Goal: Task Accomplishment & Management: Use online tool/utility

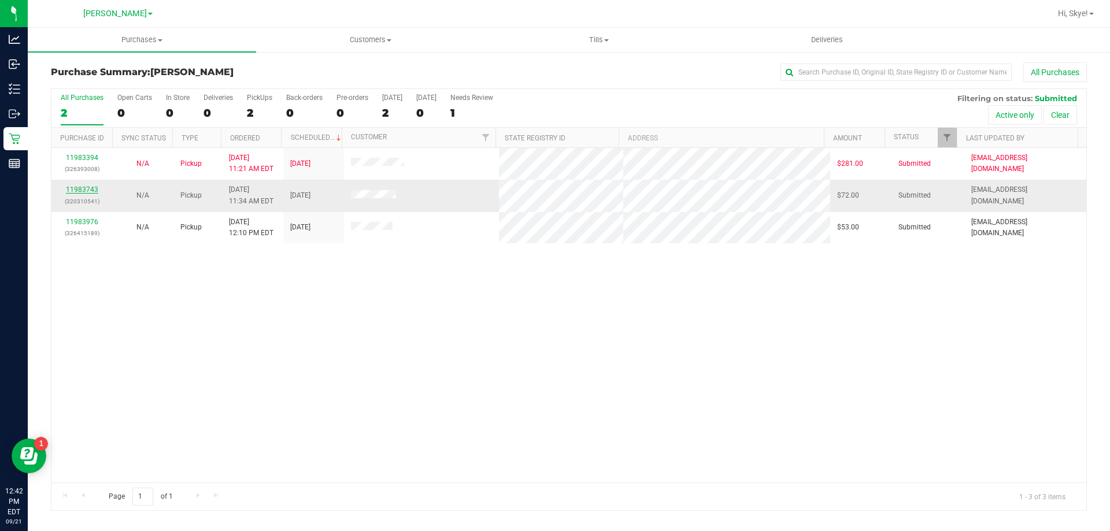
click at [80, 193] on link "11983743" at bounding box center [82, 190] width 32 height 8
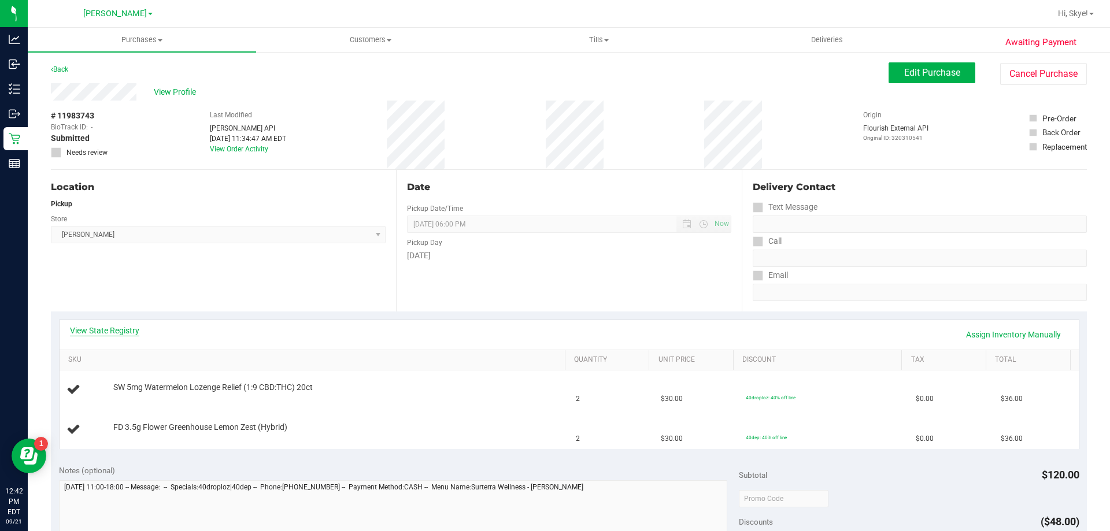
click at [110, 331] on link "View State Registry" at bounding box center [104, 331] width 69 height 12
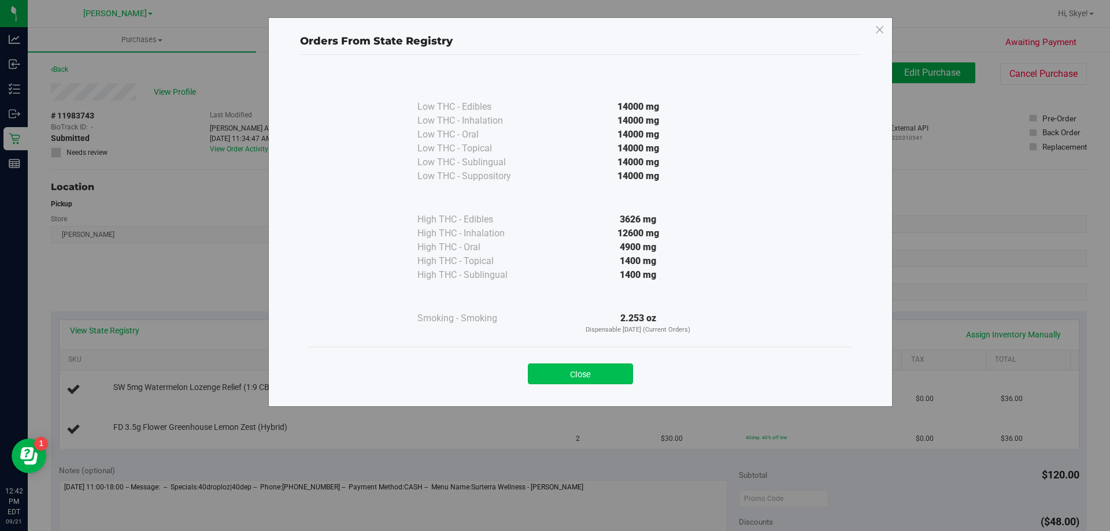
click at [608, 377] on button "Close" at bounding box center [580, 374] width 105 height 21
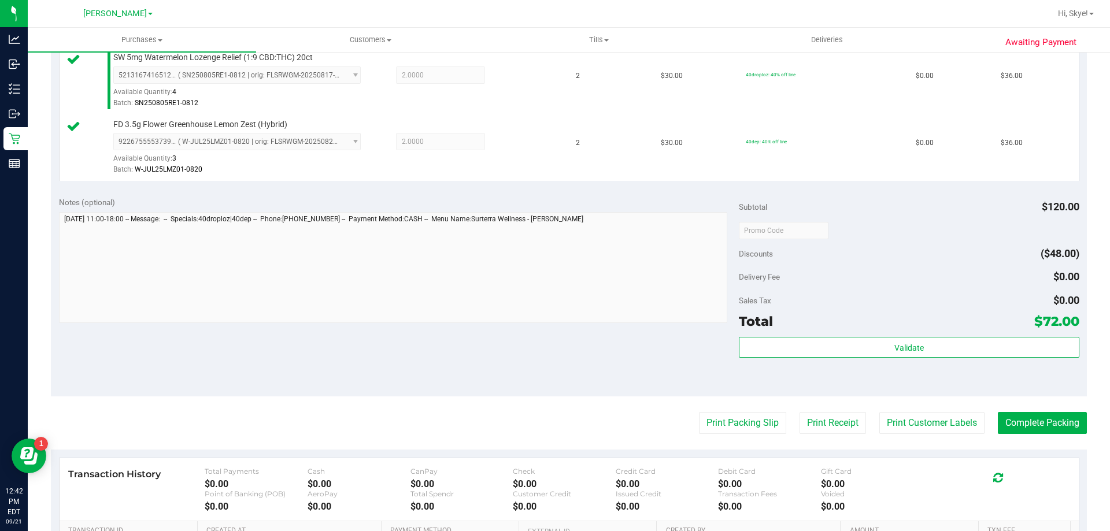
scroll to position [365, 0]
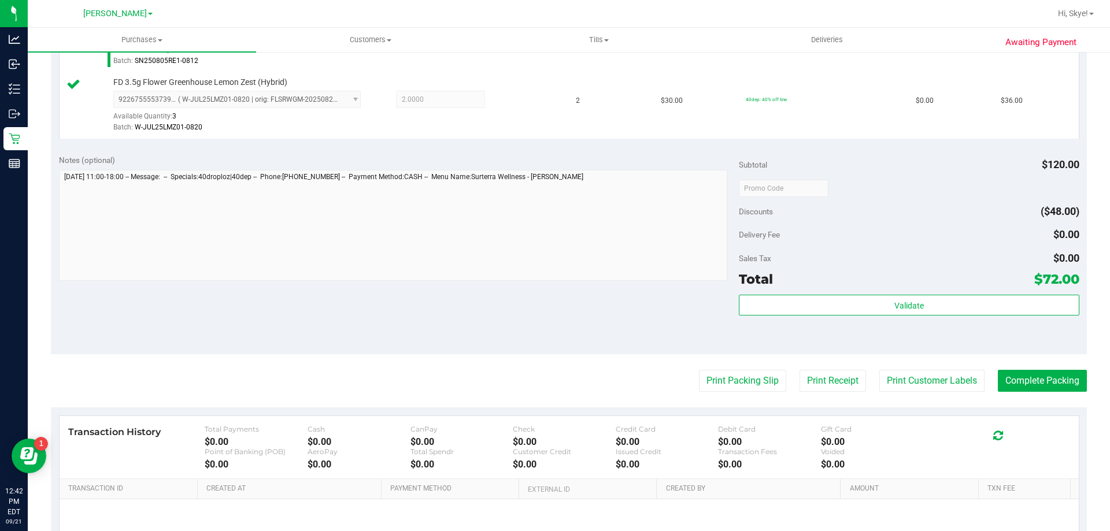
drag, startPoint x: 937, startPoint y: 323, endPoint x: 935, endPoint y: 330, distance: 7.3
click at [937, 324] on div "Validate" at bounding box center [909, 321] width 340 height 52
click at [935, 316] on div "Validate" at bounding box center [909, 306] width 340 height 22
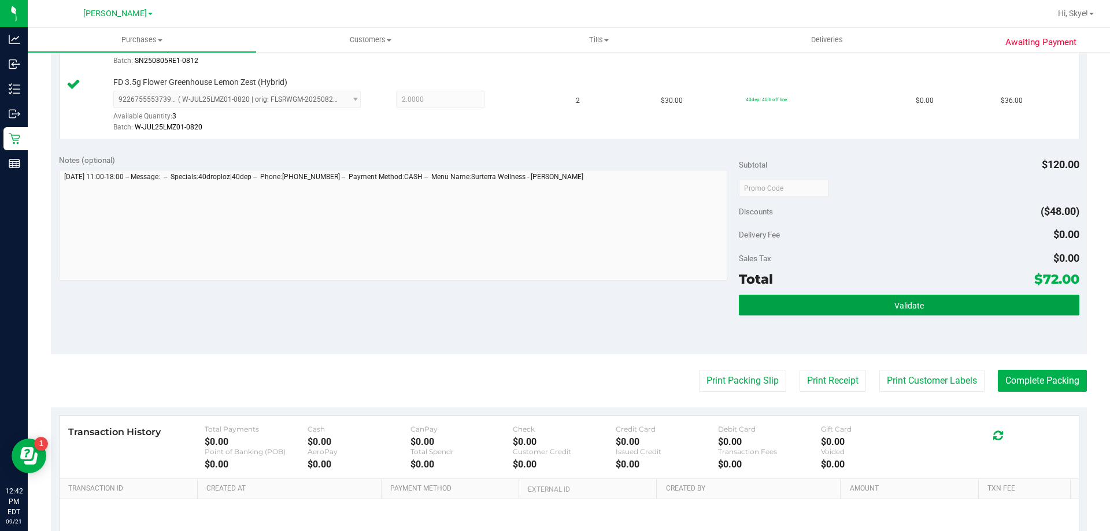
click at [932, 303] on button "Validate" at bounding box center [909, 305] width 340 height 21
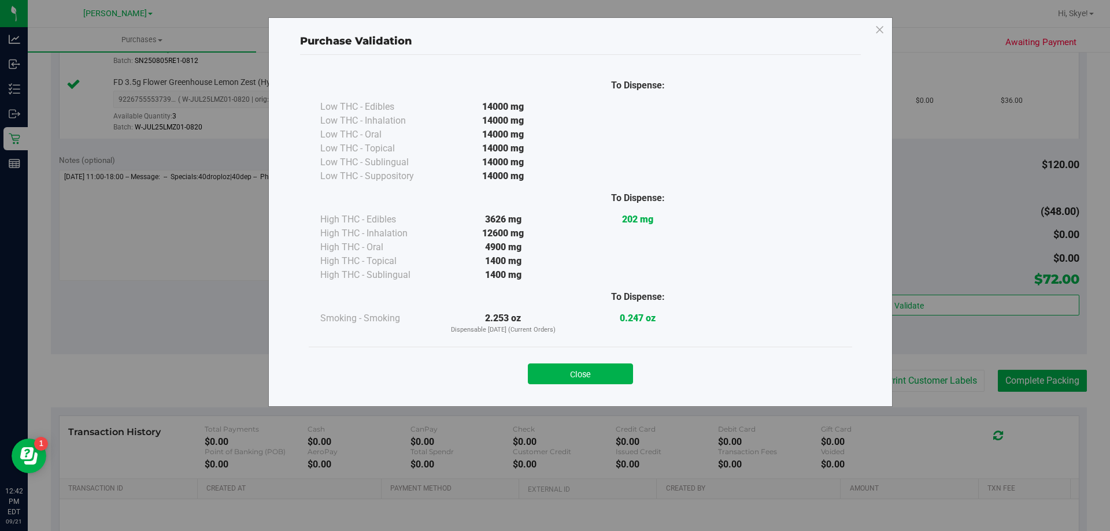
click at [540, 367] on button "Close" at bounding box center [580, 374] width 105 height 21
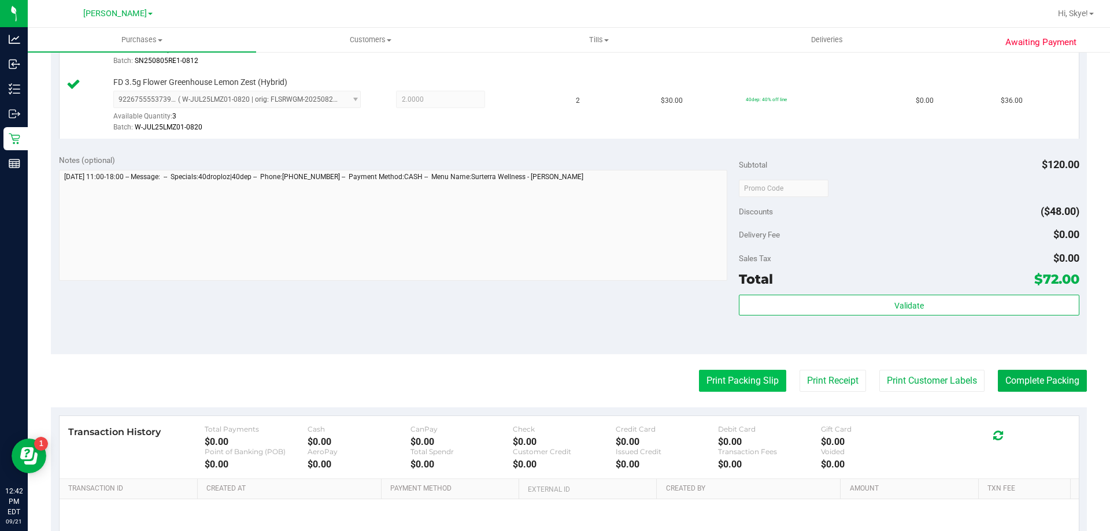
click at [736, 376] on button "Print Packing Slip" at bounding box center [742, 381] width 87 height 22
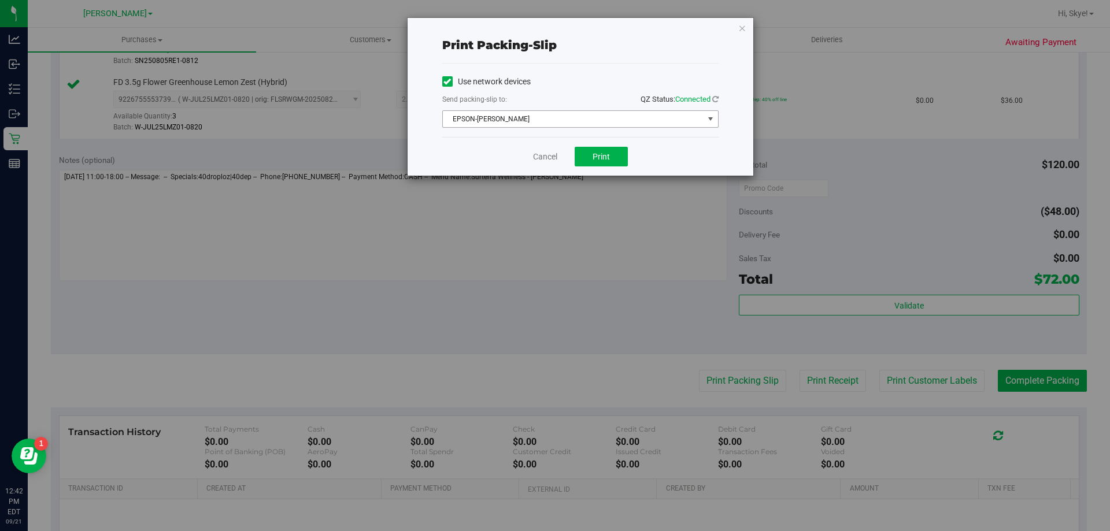
click at [491, 114] on span "EPSON-[PERSON_NAME]" at bounding box center [573, 119] width 261 height 16
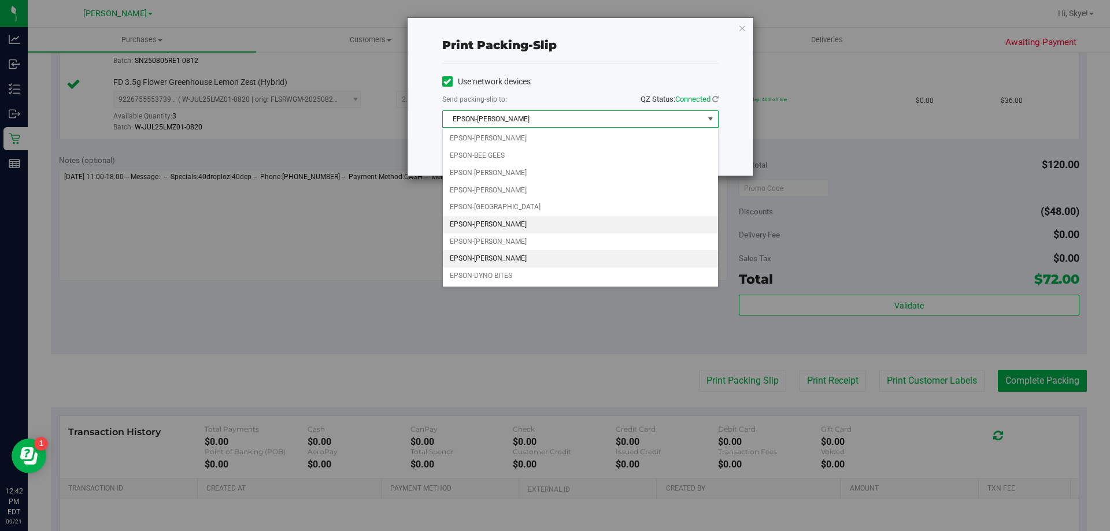
drag, startPoint x: 504, startPoint y: 253, endPoint x: 541, endPoint y: 233, distance: 42.7
click at [503, 254] on li "EPSON-[PERSON_NAME]" at bounding box center [580, 258] width 275 height 17
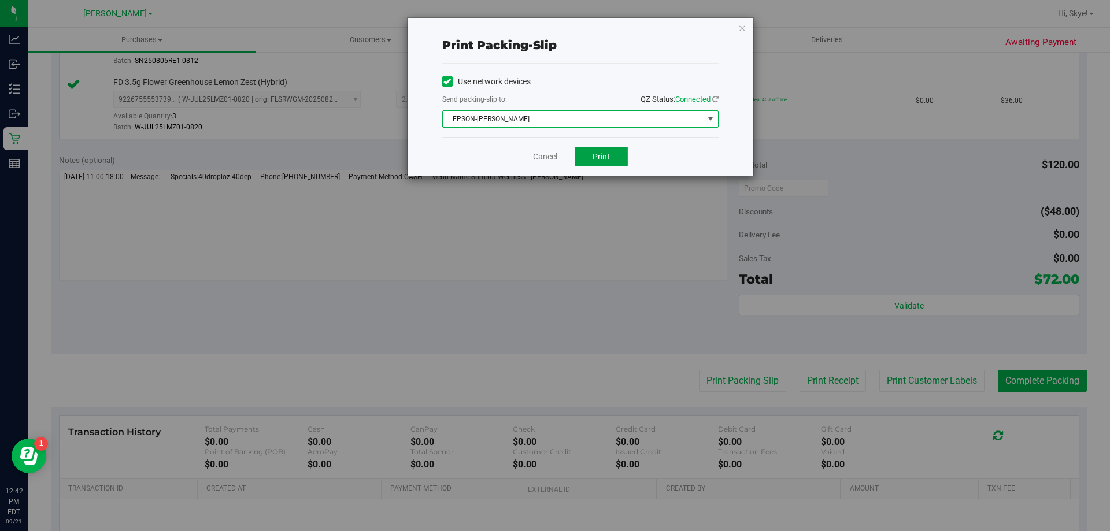
click at [595, 154] on span "Print" at bounding box center [601, 156] width 17 height 9
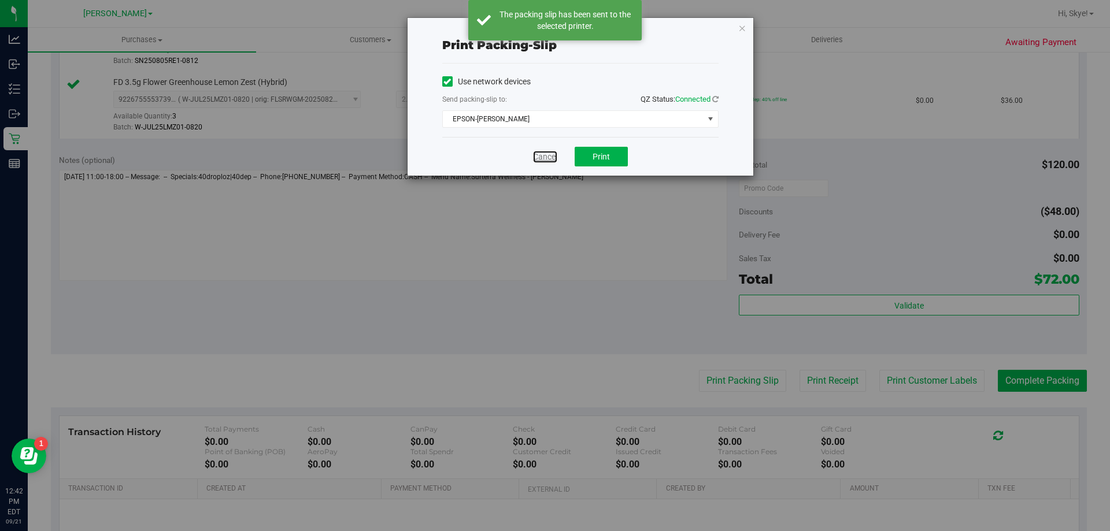
click at [541, 156] on link "Cancel" at bounding box center [545, 157] width 24 height 12
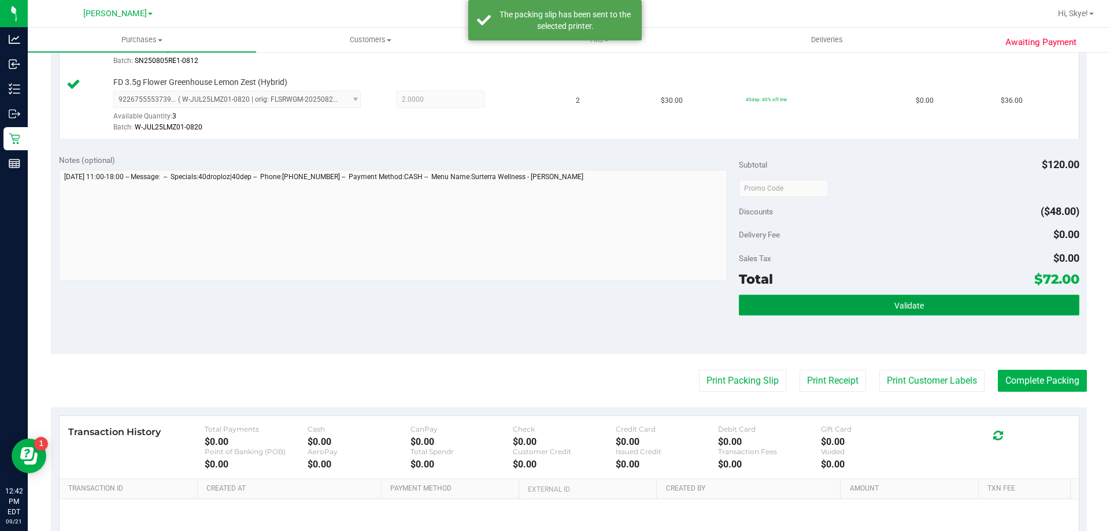
click at [834, 309] on button "Validate" at bounding box center [909, 305] width 340 height 21
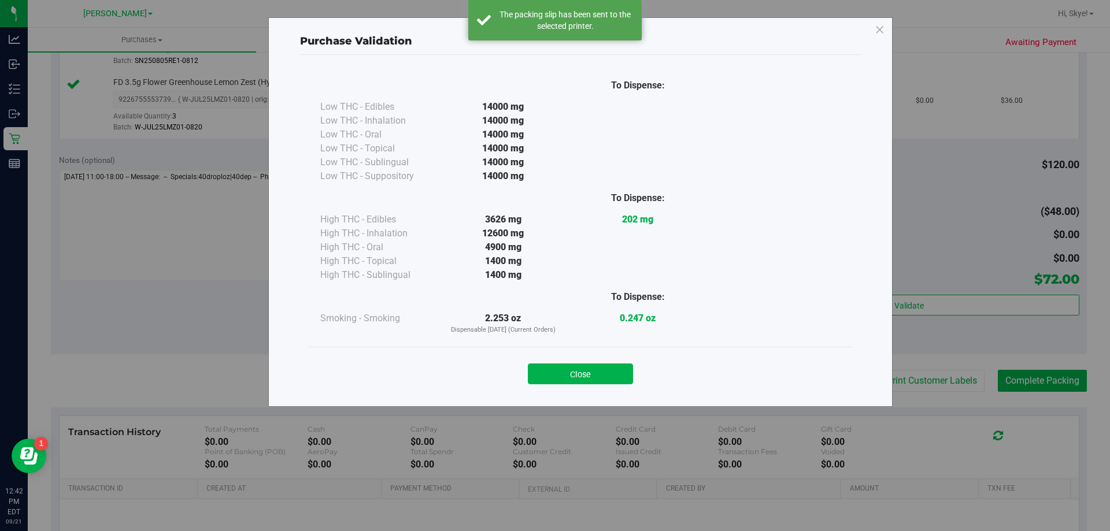
click at [600, 374] on button "Close" at bounding box center [580, 374] width 105 height 21
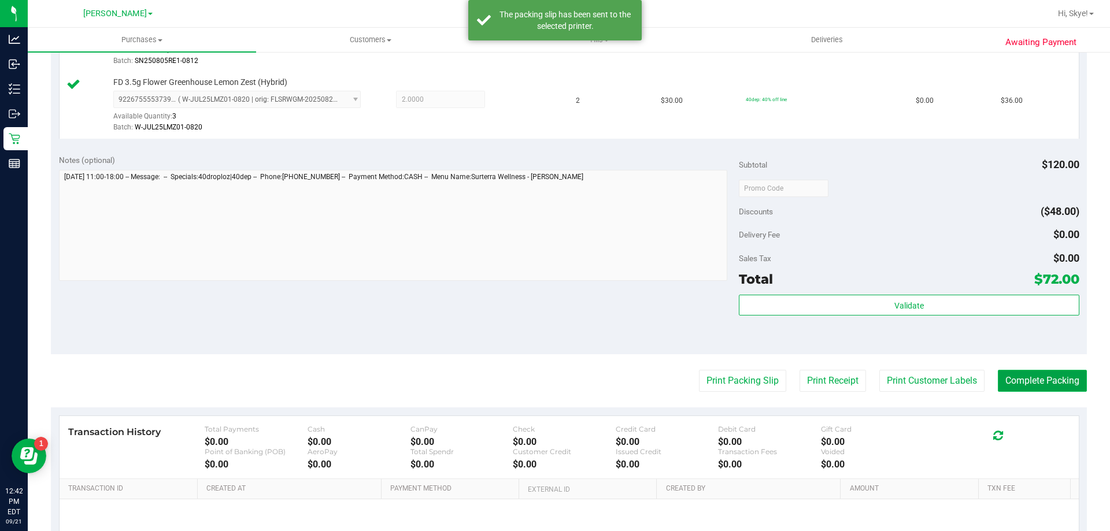
click at [1019, 382] on button "Complete Packing" at bounding box center [1042, 381] width 89 height 22
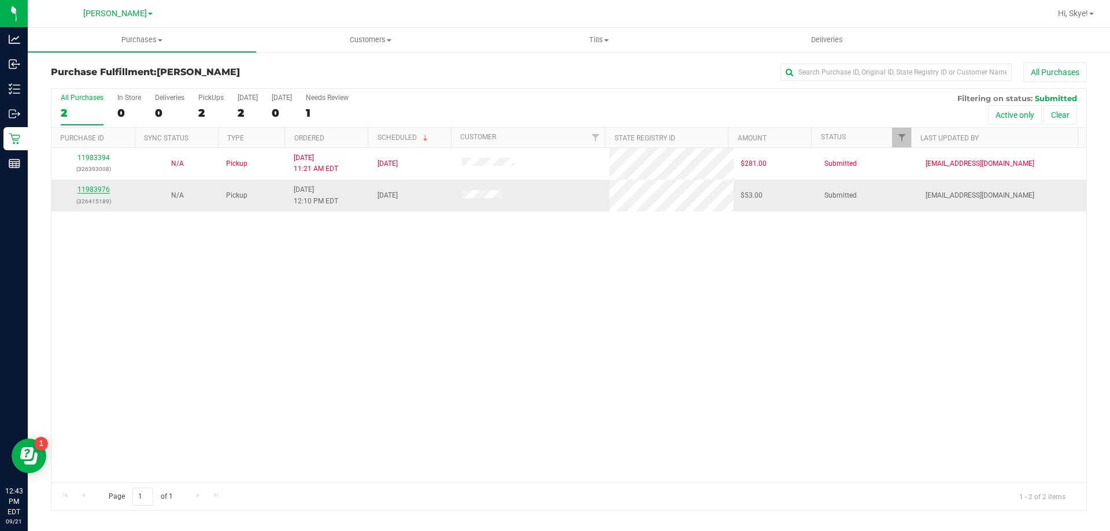
click at [102, 189] on link "11983976" at bounding box center [93, 190] width 32 height 8
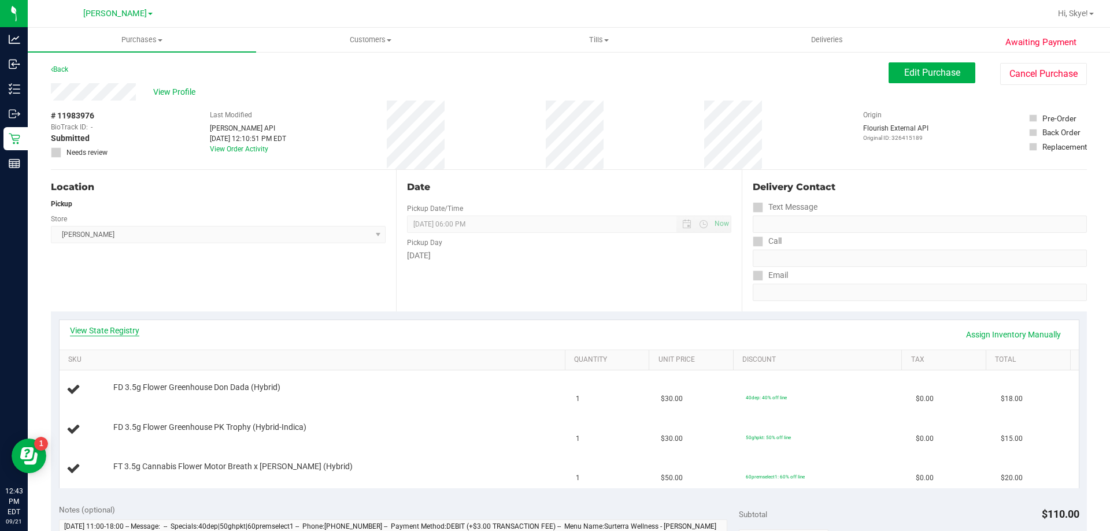
click at [124, 330] on link "View State Registry" at bounding box center [104, 331] width 69 height 12
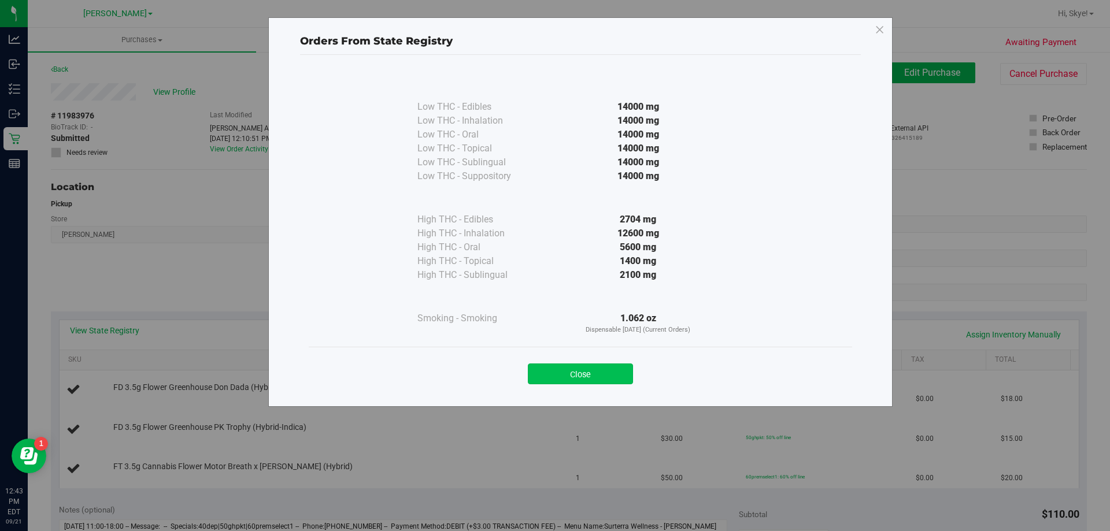
click at [620, 373] on button "Close" at bounding box center [580, 374] width 105 height 21
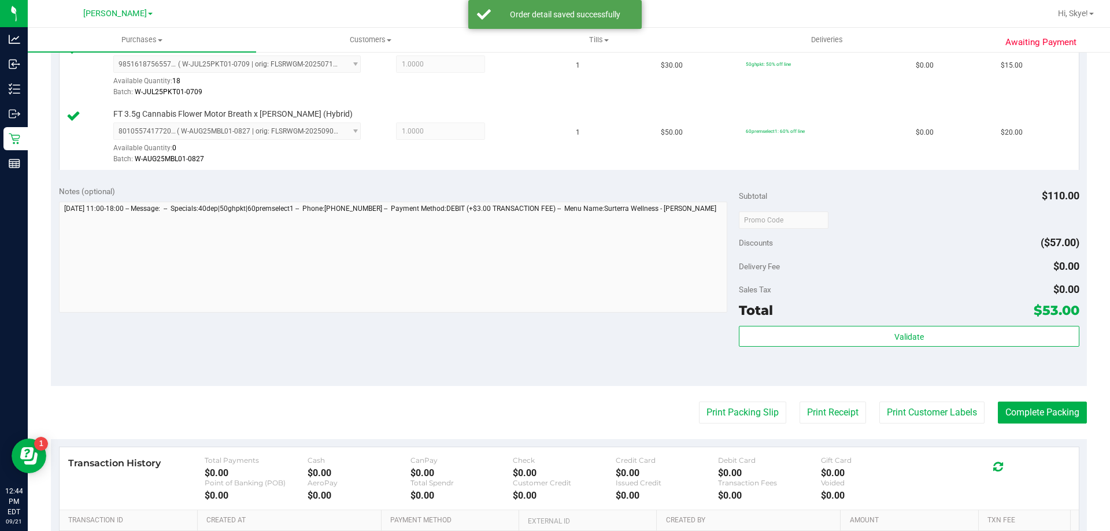
scroll to position [437, 0]
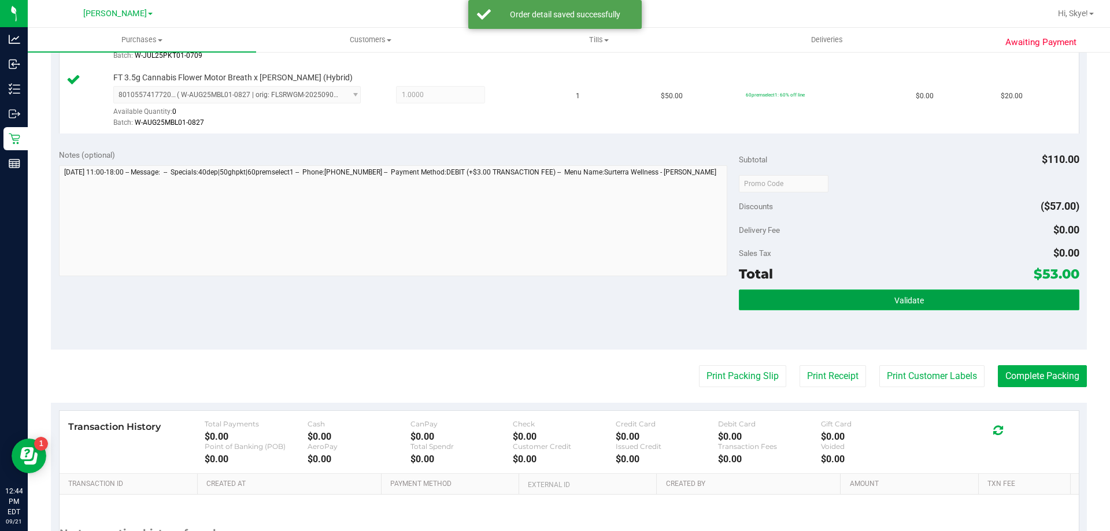
click at [822, 291] on button "Validate" at bounding box center [909, 300] width 340 height 21
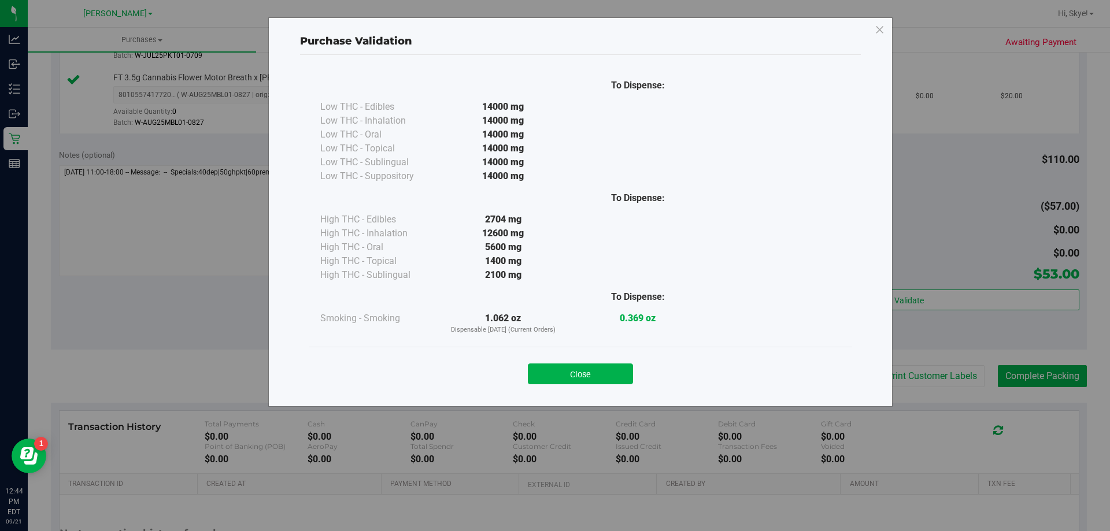
click at [593, 382] on button "Close" at bounding box center [580, 374] width 105 height 21
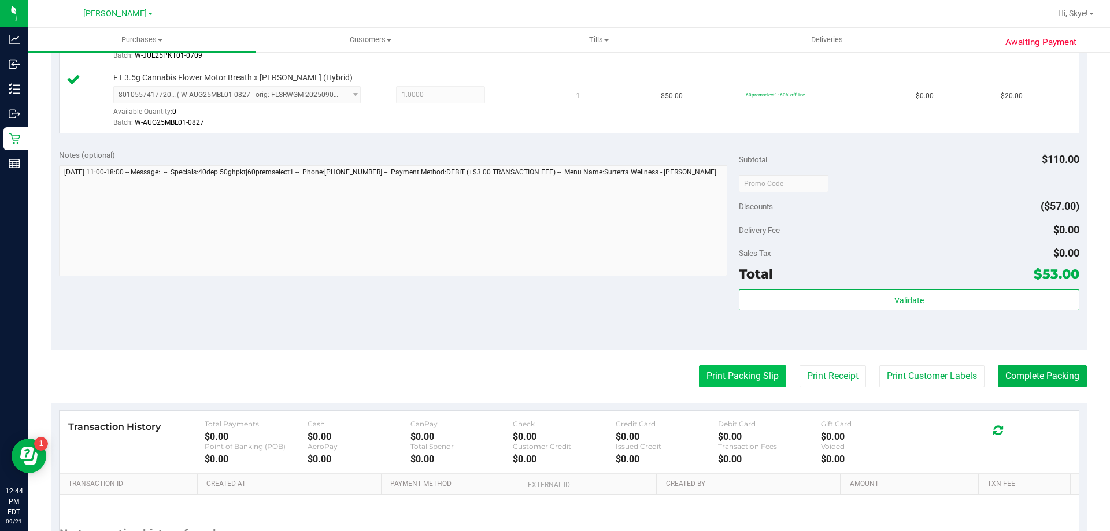
click at [733, 377] on button "Print Packing Slip" at bounding box center [742, 376] width 87 height 22
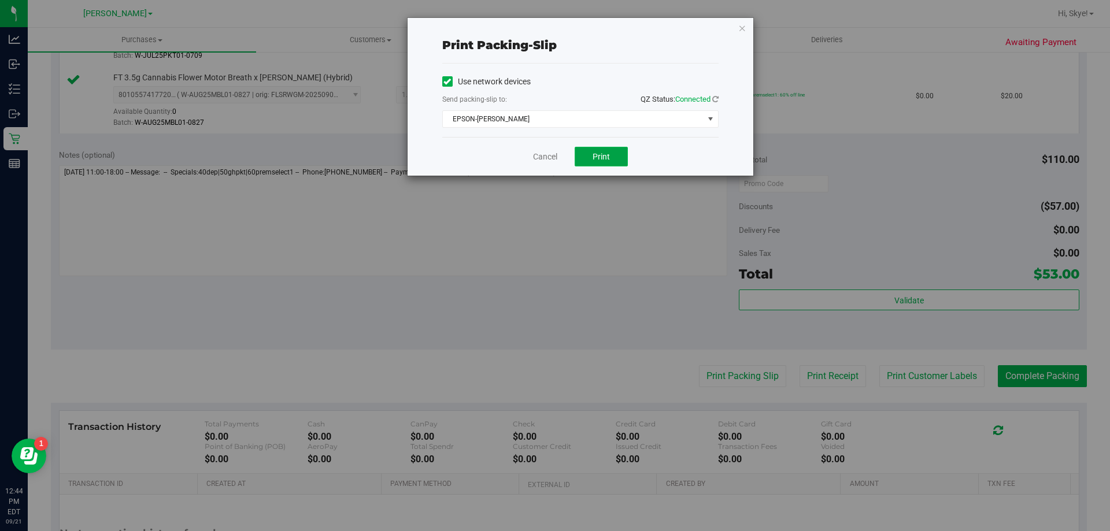
click at [606, 158] on span "Print" at bounding box center [601, 156] width 17 height 9
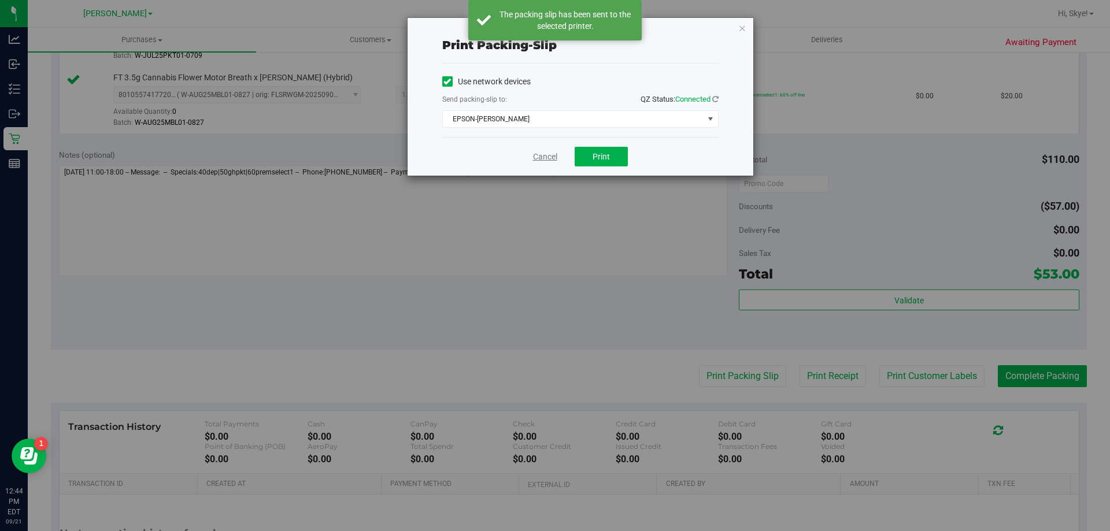
click at [540, 158] on link "Cancel" at bounding box center [545, 157] width 24 height 12
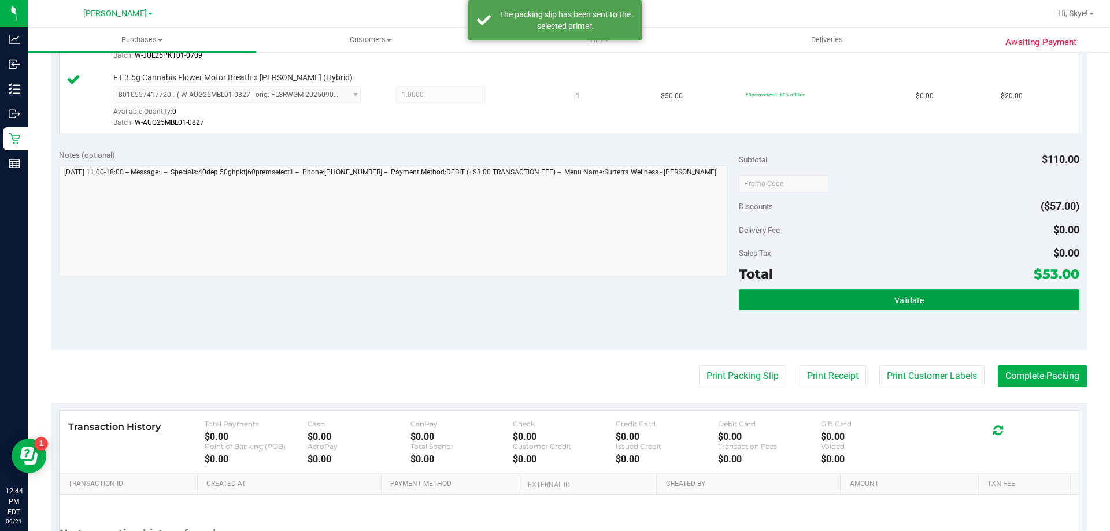
click at [792, 298] on button "Validate" at bounding box center [909, 300] width 340 height 21
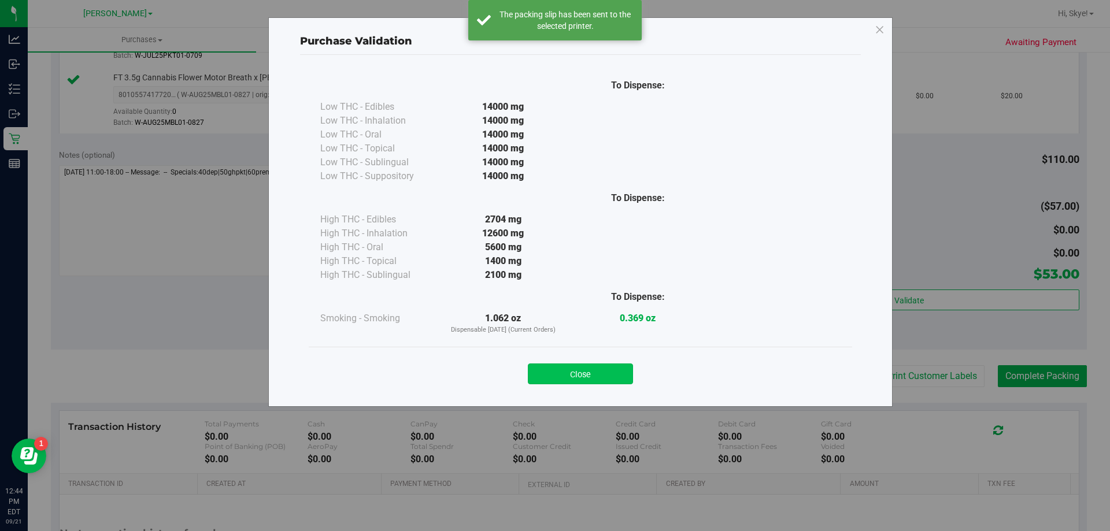
click at [610, 377] on button "Close" at bounding box center [580, 374] width 105 height 21
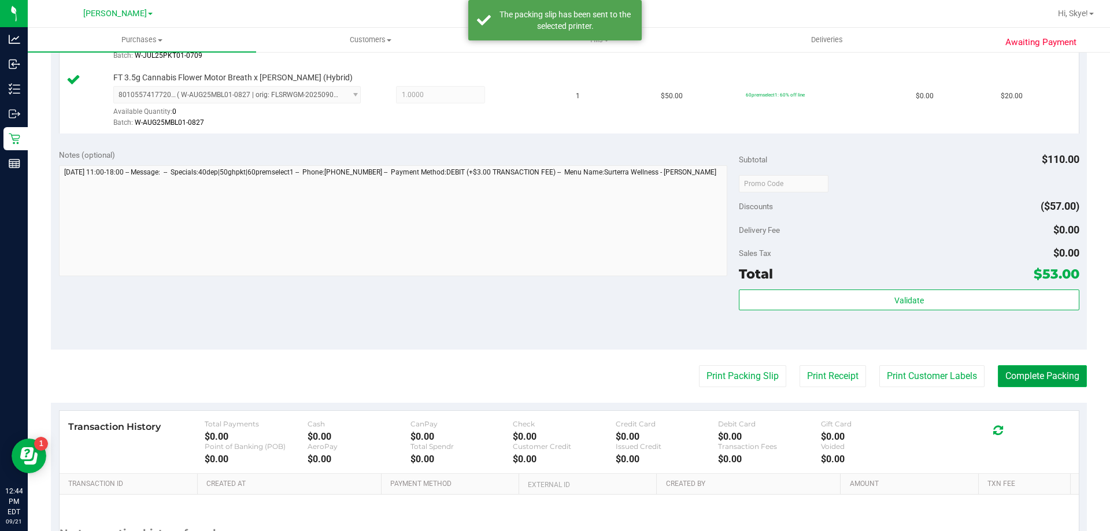
click at [1039, 376] on button "Complete Packing" at bounding box center [1042, 376] width 89 height 22
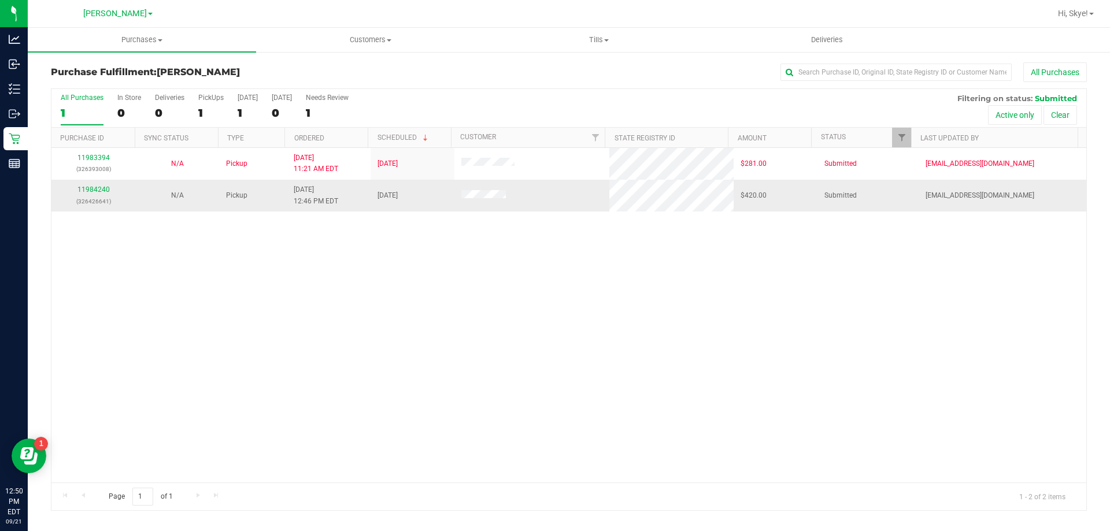
click at [109, 187] on div "11984240 (326426641)" at bounding box center [93, 195] width 70 height 22
click at [105, 190] on link "11984240" at bounding box center [93, 190] width 32 height 8
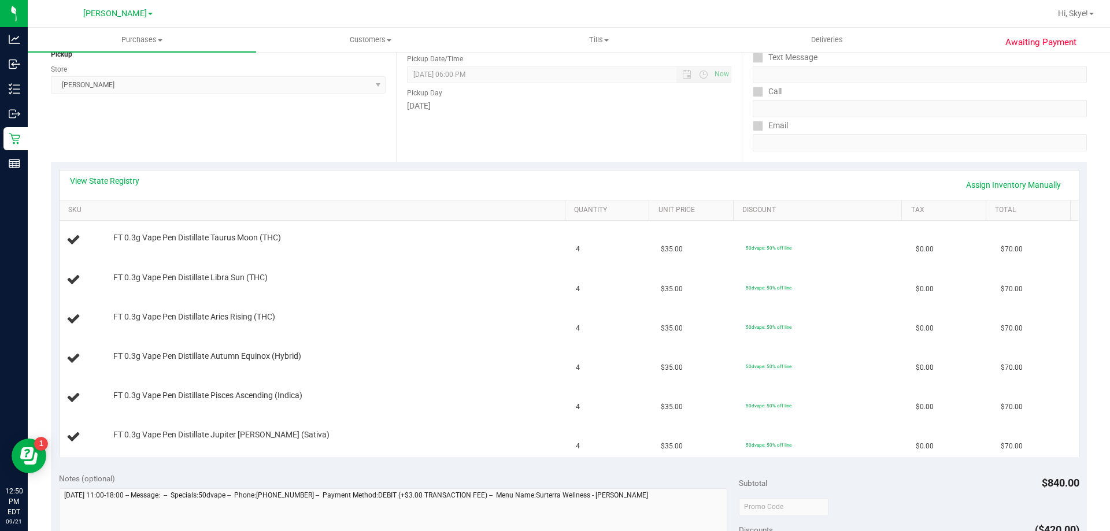
scroll to position [158, 0]
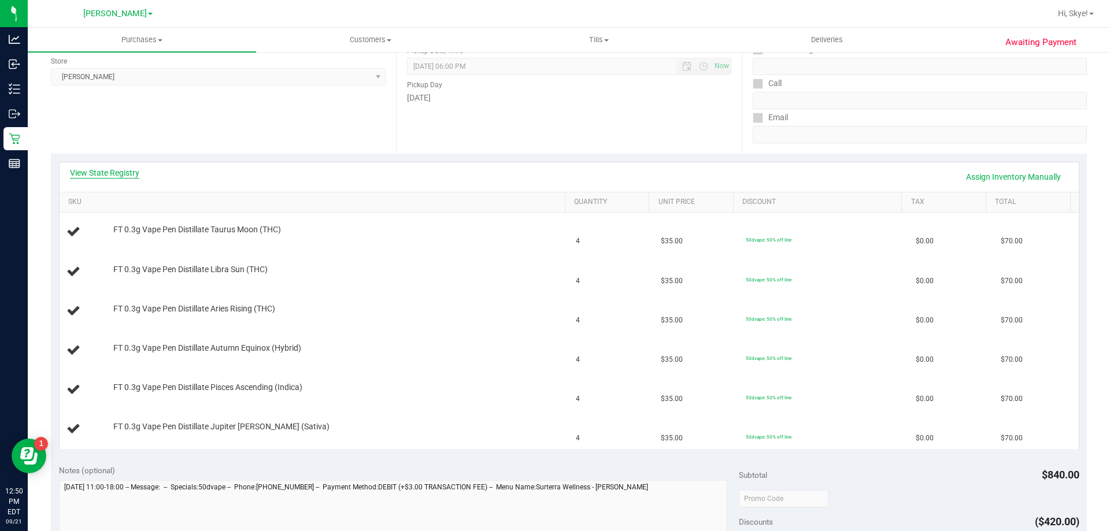
click at [110, 171] on link "View State Registry" at bounding box center [104, 173] width 69 height 12
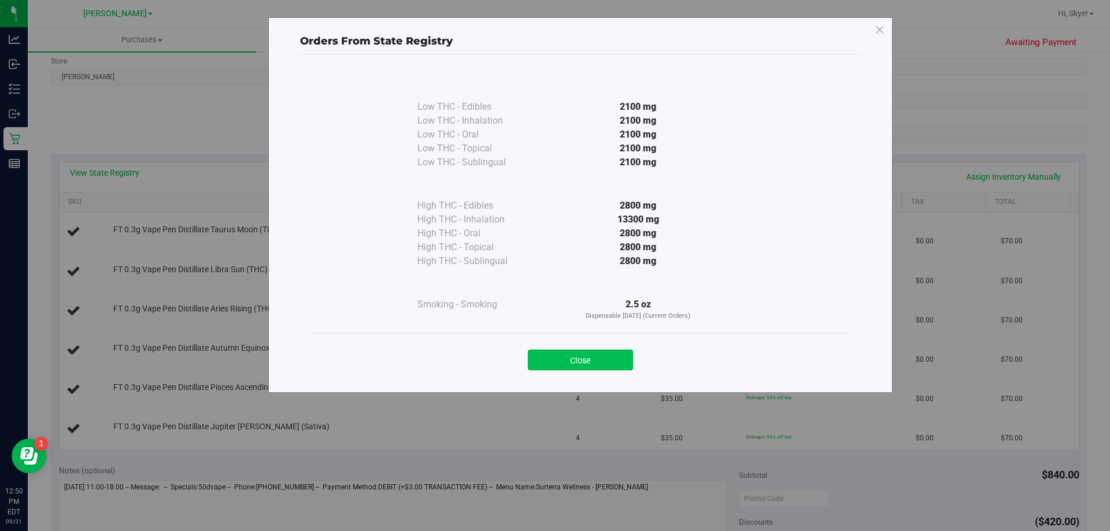
click at [589, 363] on button "Close" at bounding box center [580, 360] width 105 height 21
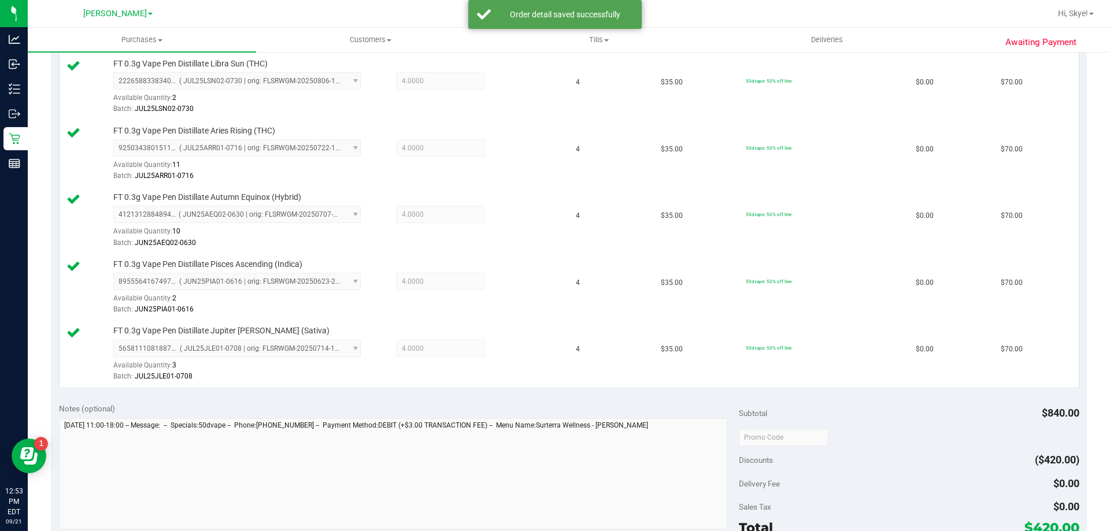
scroll to position [528, 0]
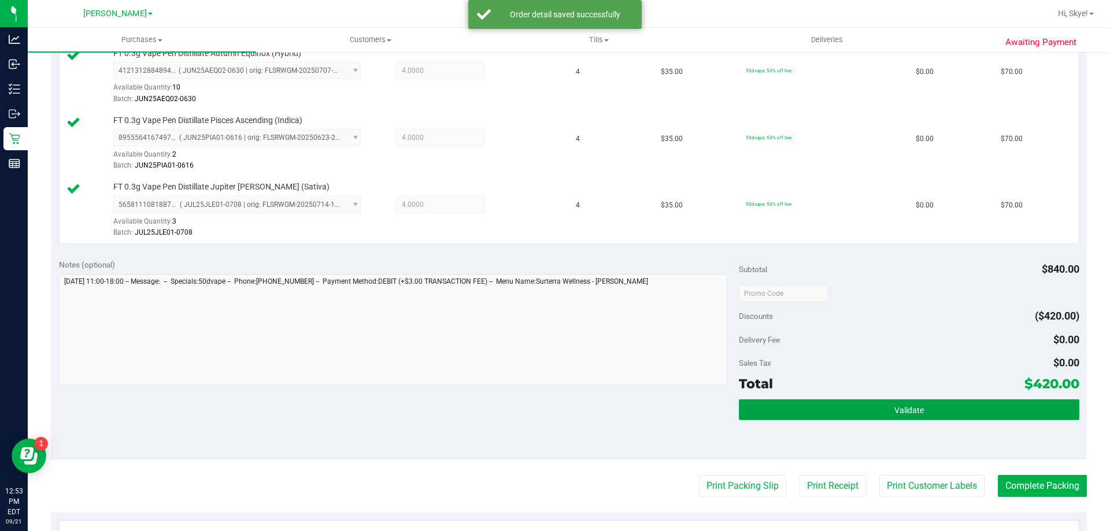
click at [882, 414] on button "Validate" at bounding box center [909, 410] width 340 height 21
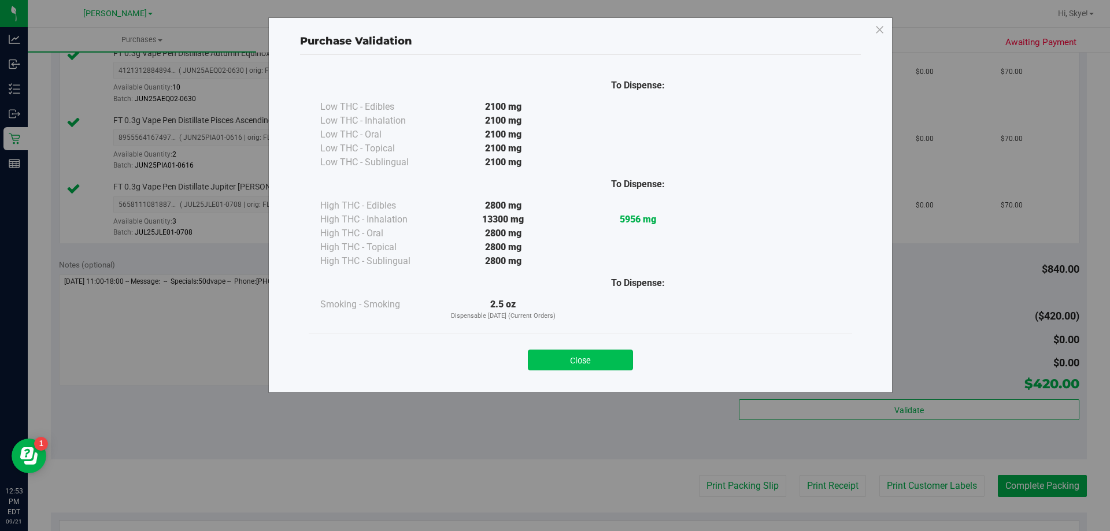
click at [603, 360] on button "Close" at bounding box center [580, 360] width 105 height 21
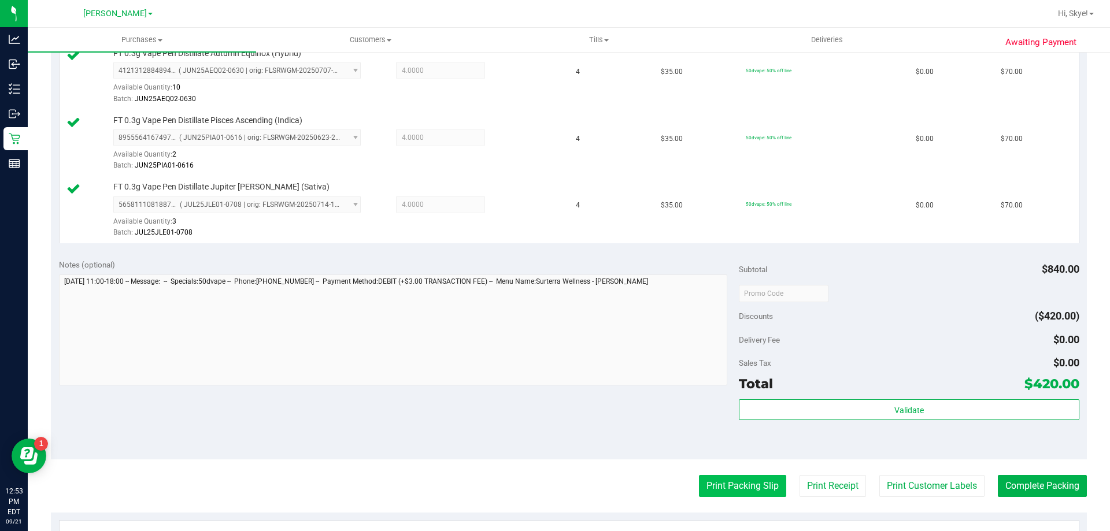
click at [745, 490] on button "Print Packing Slip" at bounding box center [742, 486] width 87 height 22
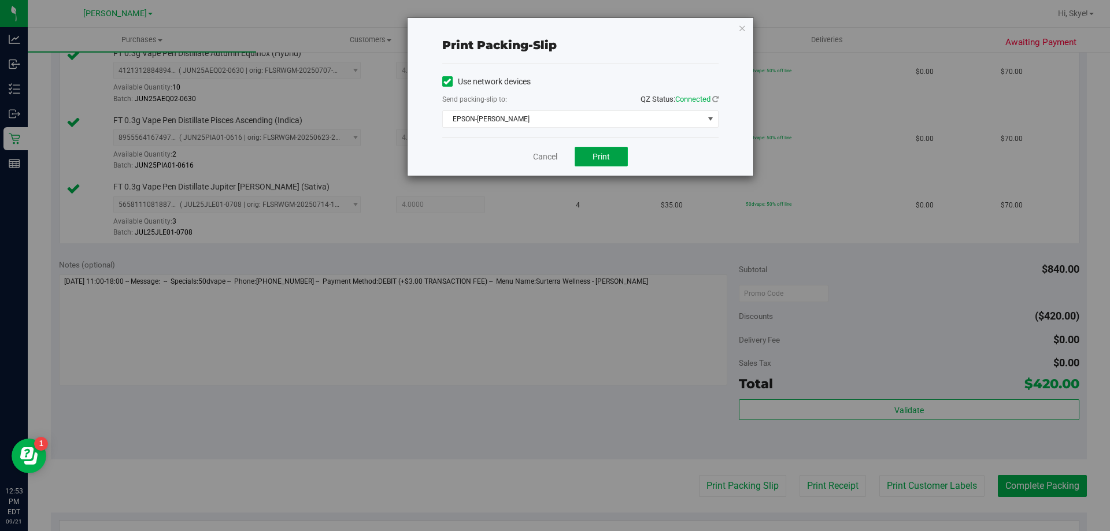
click at [599, 162] on button "Print" at bounding box center [601, 157] width 53 height 20
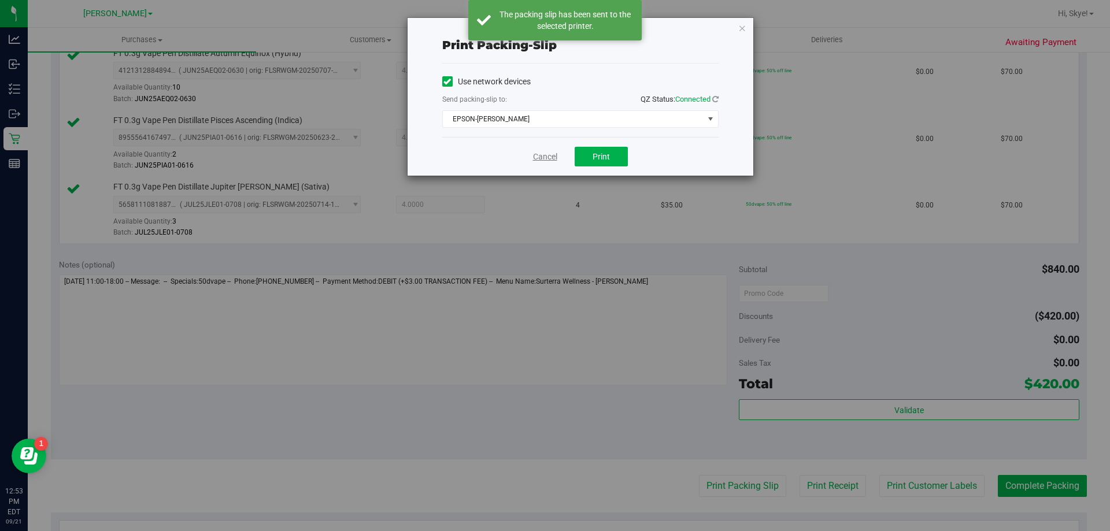
click at [548, 157] on link "Cancel" at bounding box center [545, 157] width 24 height 12
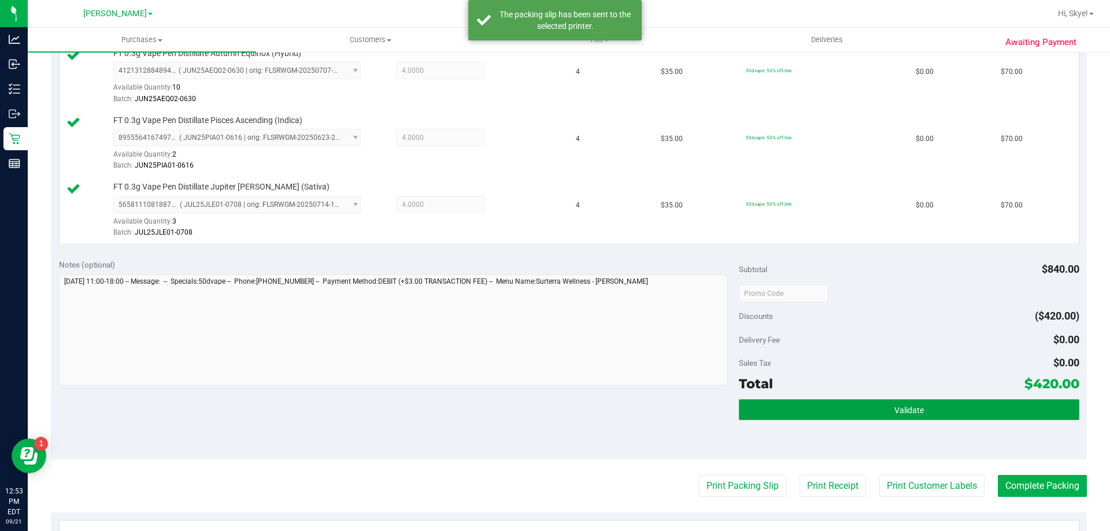
click at [777, 401] on button "Validate" at bounding box center [909, 410] width 340 height 21
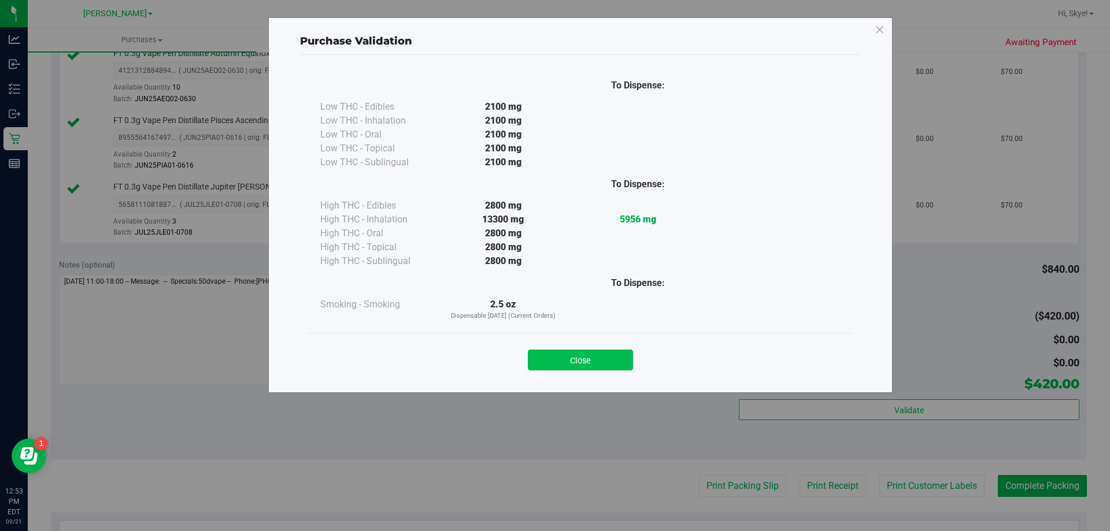
click at [622, 361] on button "Close" at bounding box center [580, 360] width 105 height 21
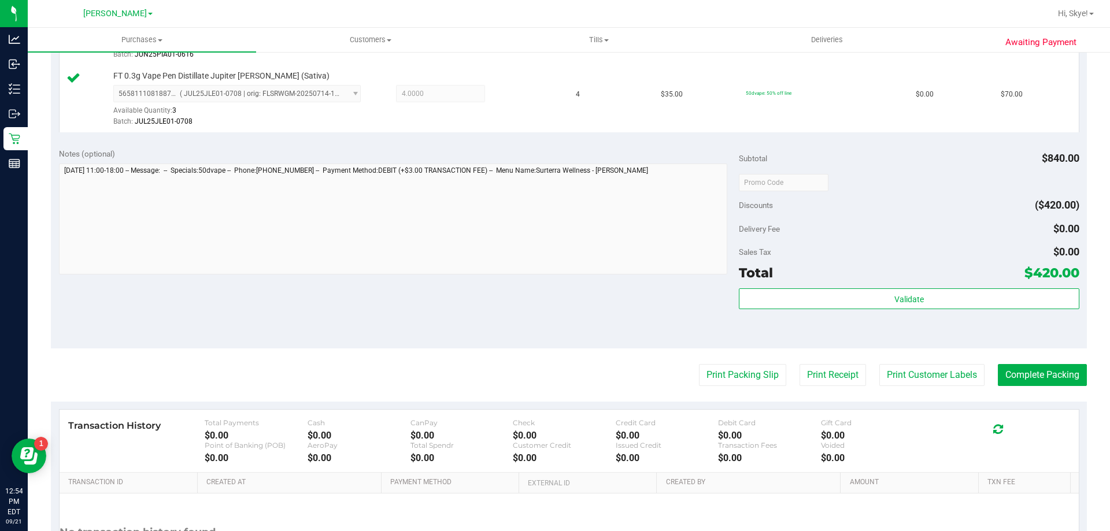
scroll to position [647, 0]
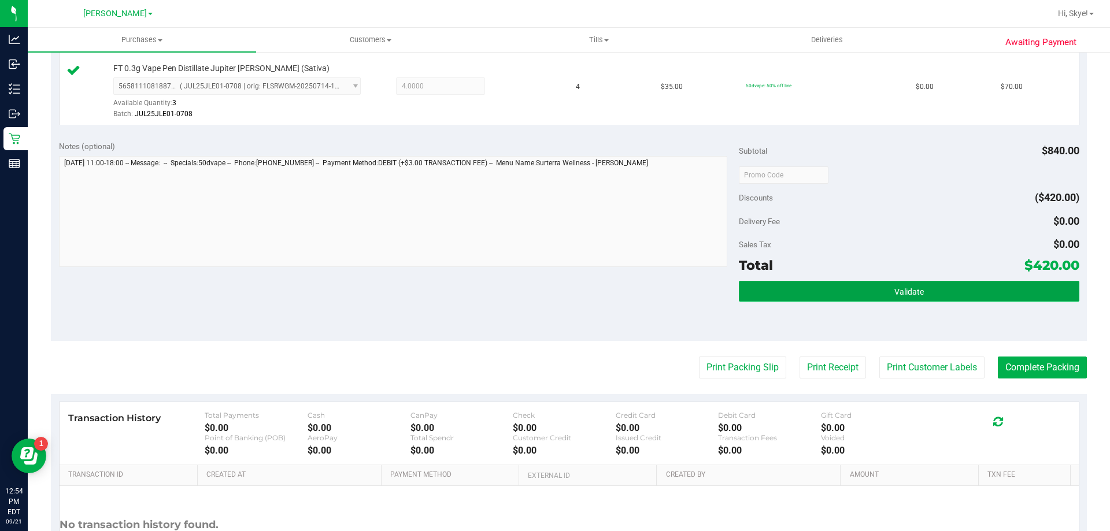
click at [893, 300] on button "Validate" at bounding box center [909, 291] width 340 height 21
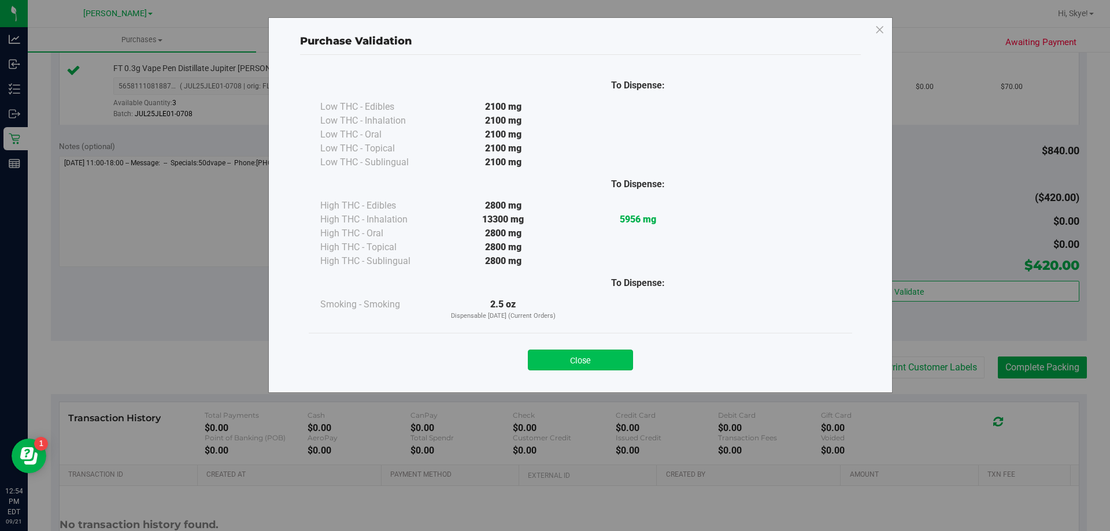
click at [597, 366] on button "Close" at bounding box center [580, 360] width 105 height 21
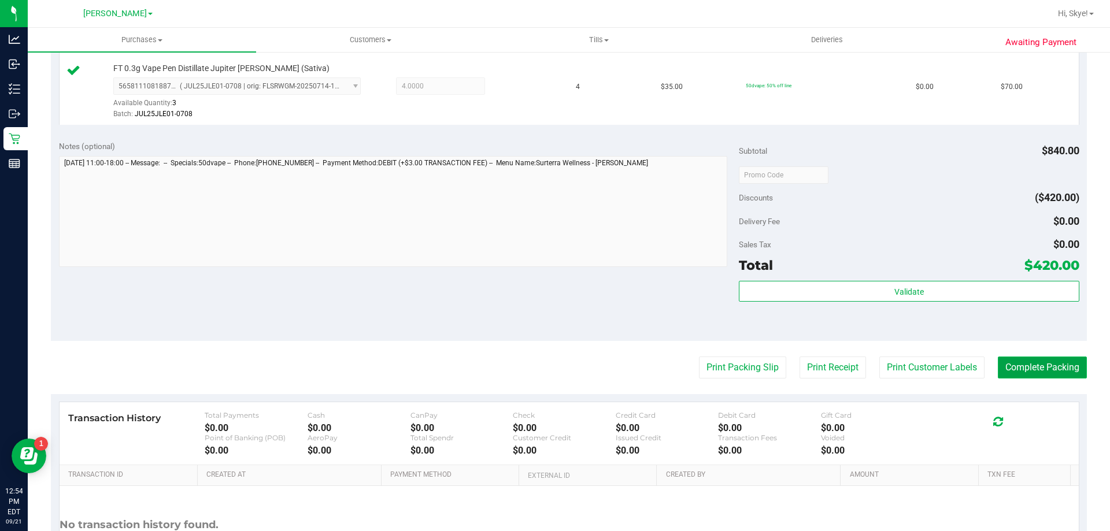
click at [1031, 375] on button "Complete Packing" at bounding box center [1042, 368] width 89 height 22
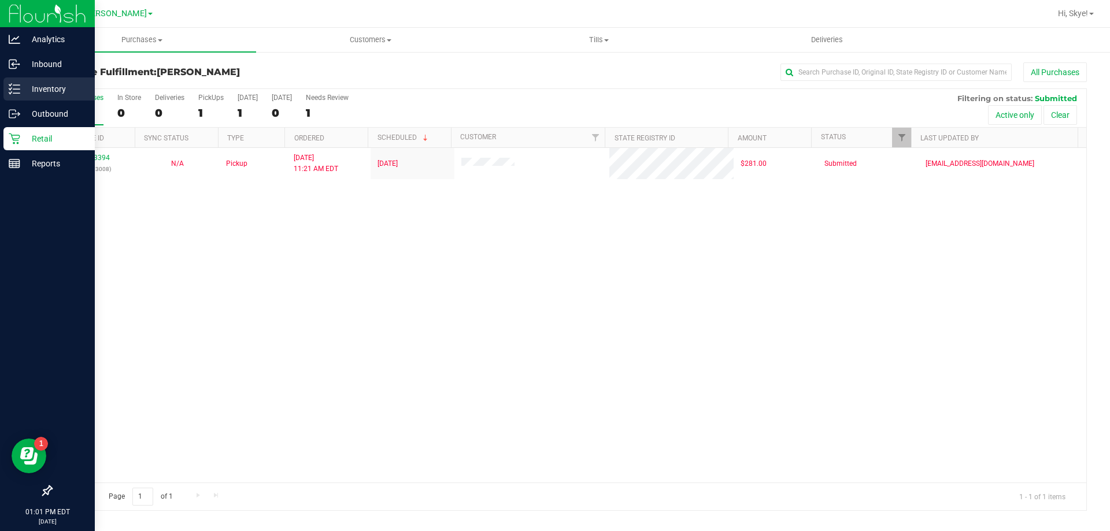
click at [37, 86] on p "Inventory" at bounding box center [54, 89] width 69 height 14
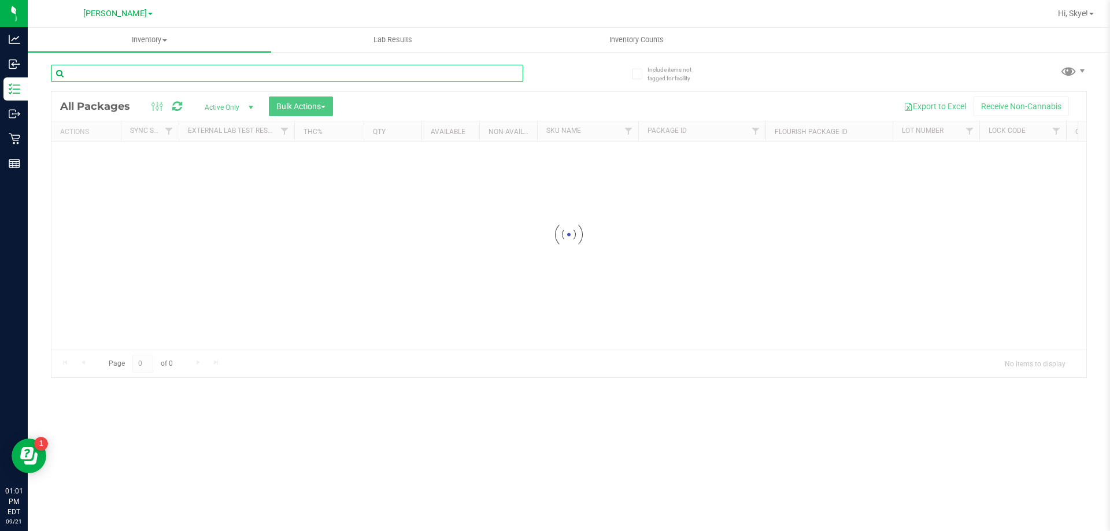
click at [279, 72] on input "text" at bounding box center [287, 73] width 472 height 17
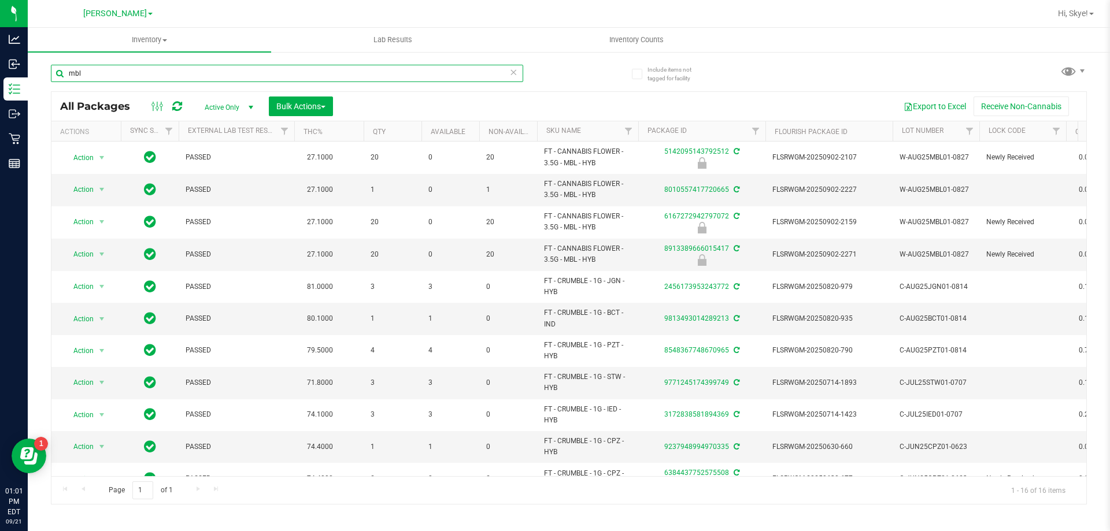
type input "mbl"
click at [510, 74] on icon at bounding box center [513, 72] width 8 height 14
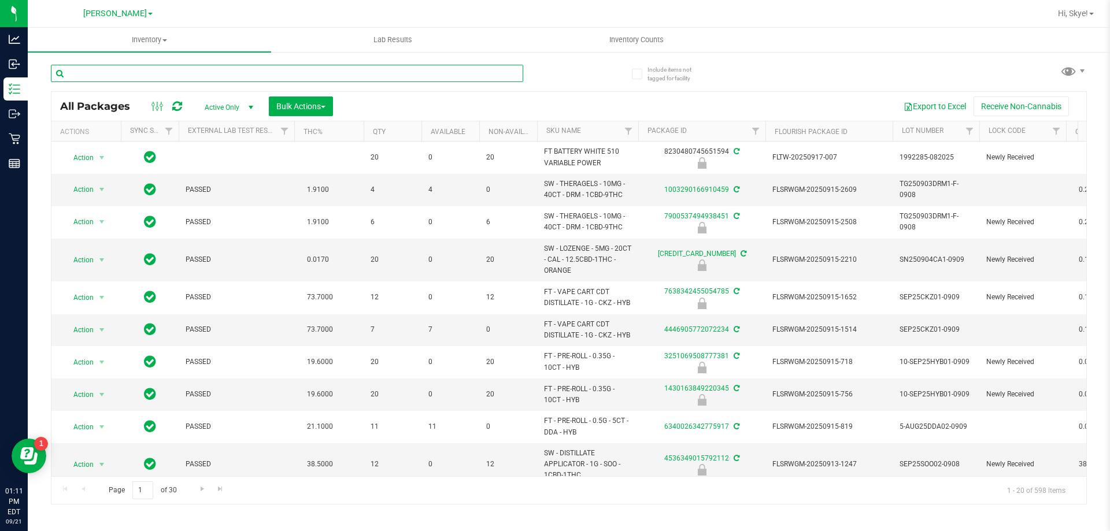
click at [195, 75] on input "text" at bounding box center [287, 73] width 472 height 17
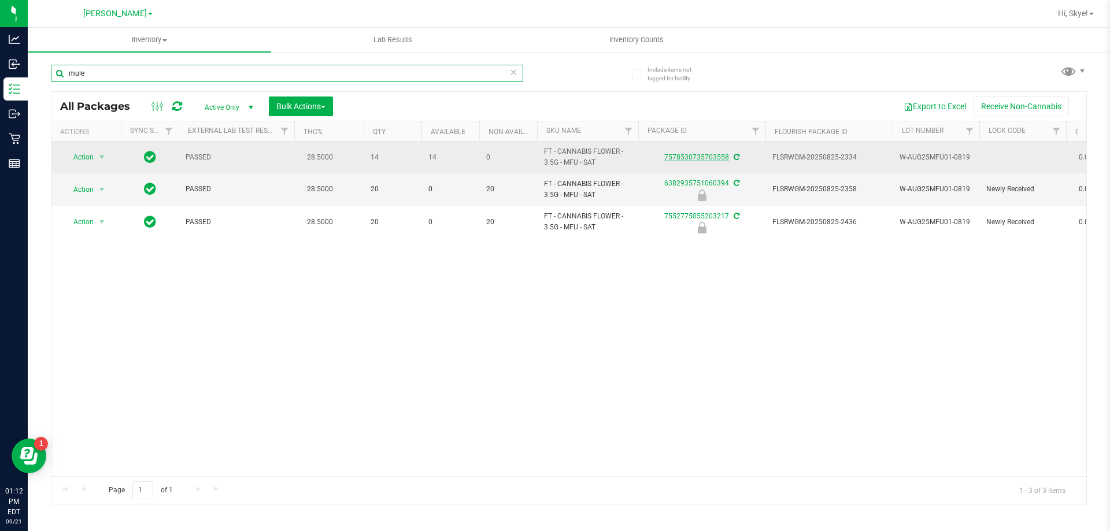
type input "mule"
click at [688, 158] on link "7578530735703558" at bounding box center [696, 157] width 65 height 8
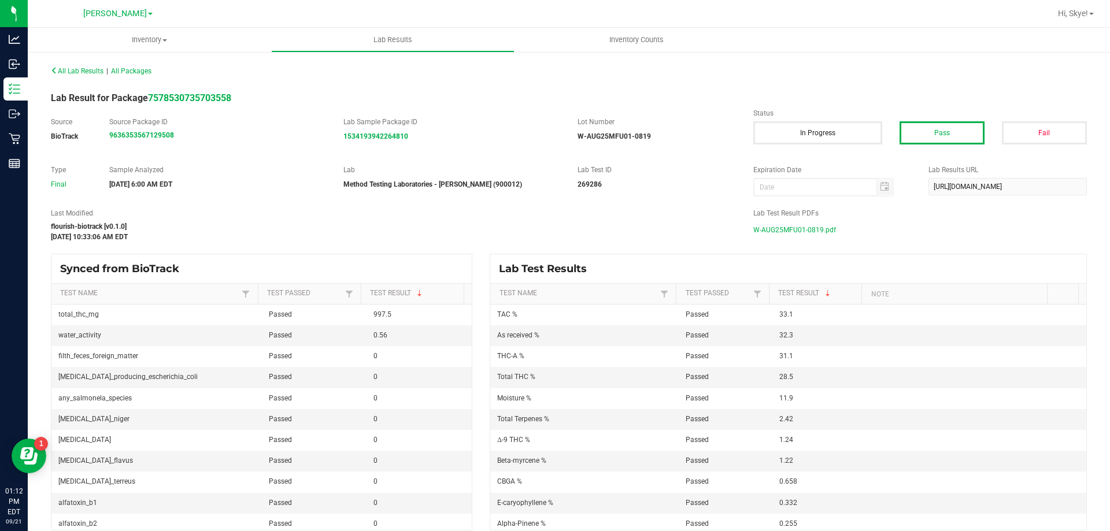
click at [796, 232] on span "W-AUG25MFU01-0819.pdf" at bounding box center [795, 229] width 83 height 17
